Goal: Go to known website: Access a specific website the user already knows

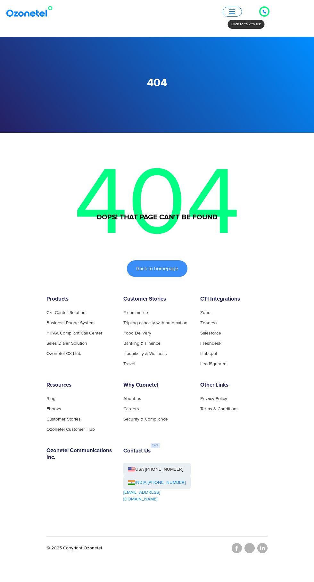
click at [24, 9] on img at bounding box center [31, 12] width 52 height 12
